Goal: Transaction & Acquisition: Obtain resource

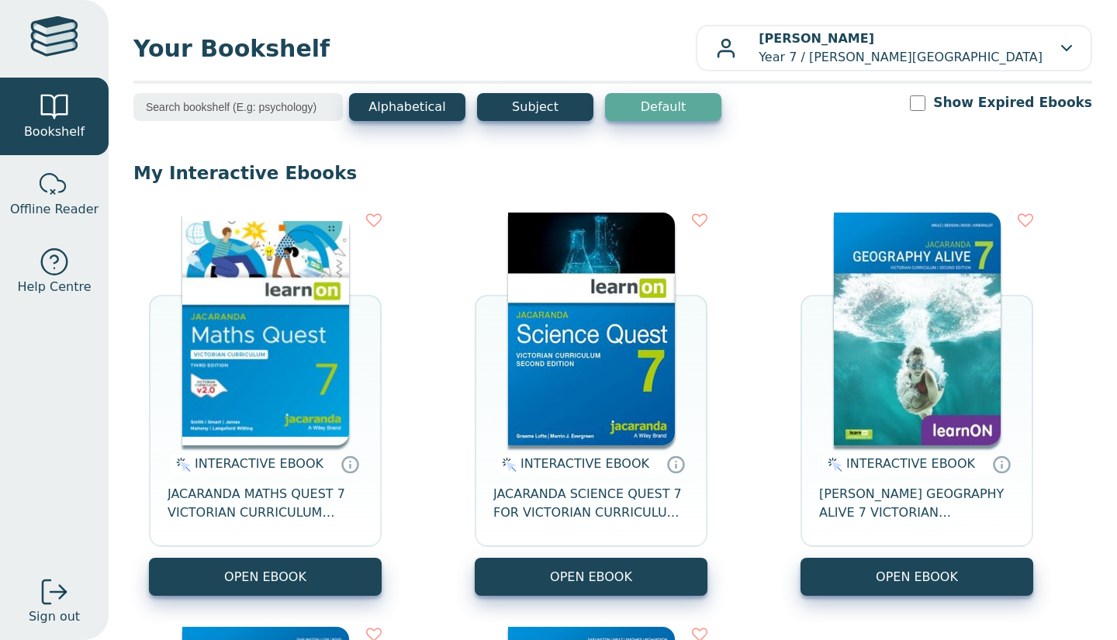
click at [217, 580] on button "OPEN EBOOK" at bounding box center [265, 577] width 233 height 38
click at [573, 564] on button "OPEN EBOOK" at bounding box center [591, 577] width 233 height 38
